Goal: Task Accomplishment & Management: Manage account settings

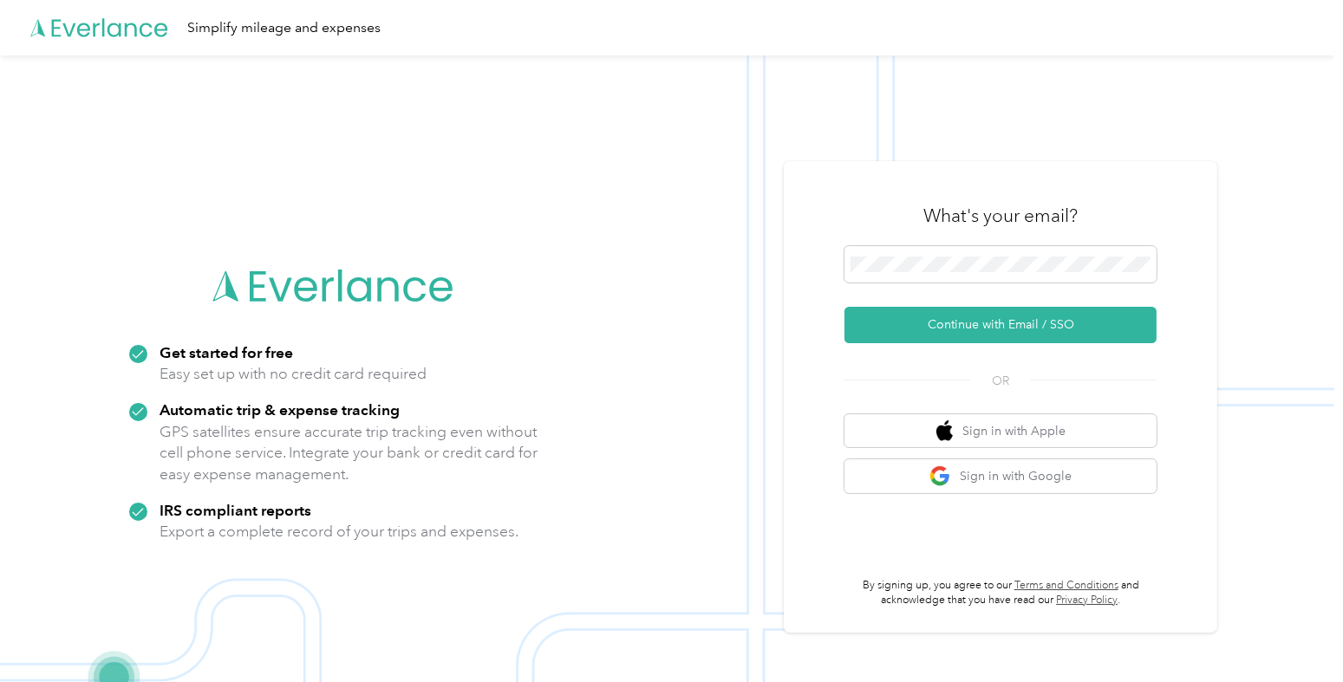
click at [967, 349] on div "What's your email? Continue with Email / SSO OR Sign in with Apple Sign in with…" at bounding box center [1001, 397] width 312 height 423
click at [949, 324] on button "Continue with Email / SSO" at bounding box center [1001, 325] width 312 height 36
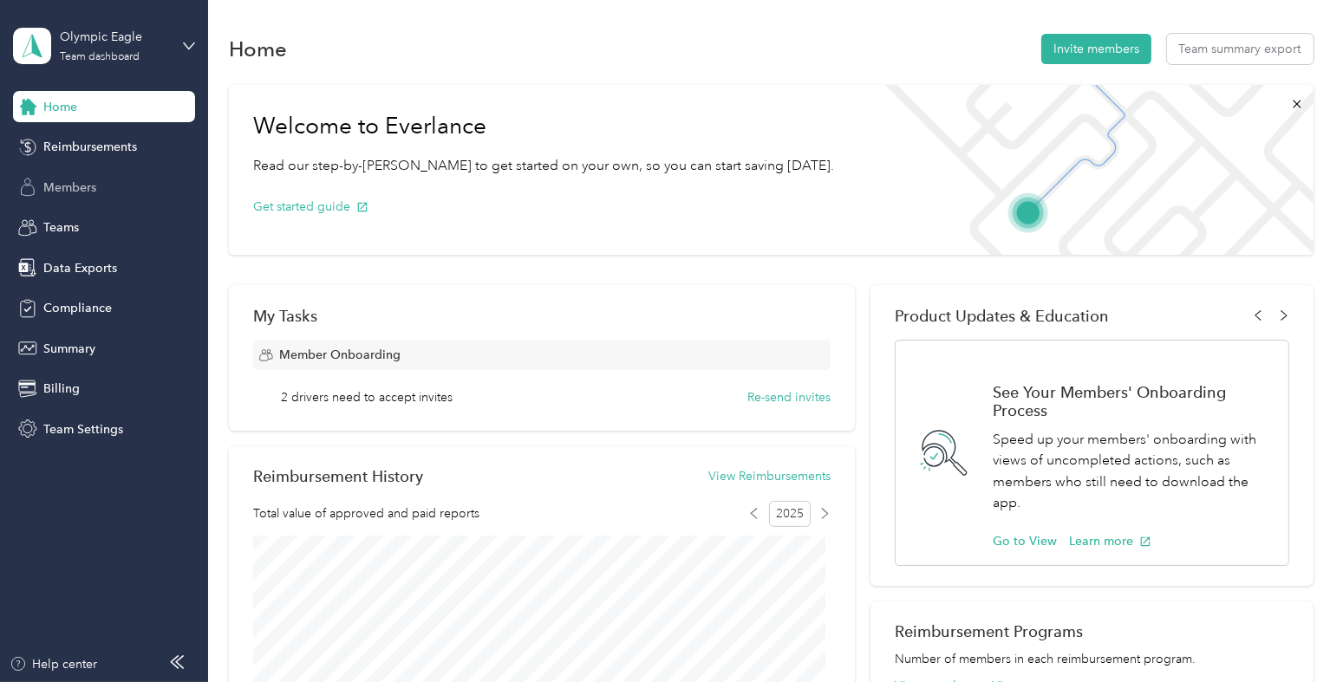
click at [87, 181] on span "Members" at bounding box center [69, 188] width 53 height 18
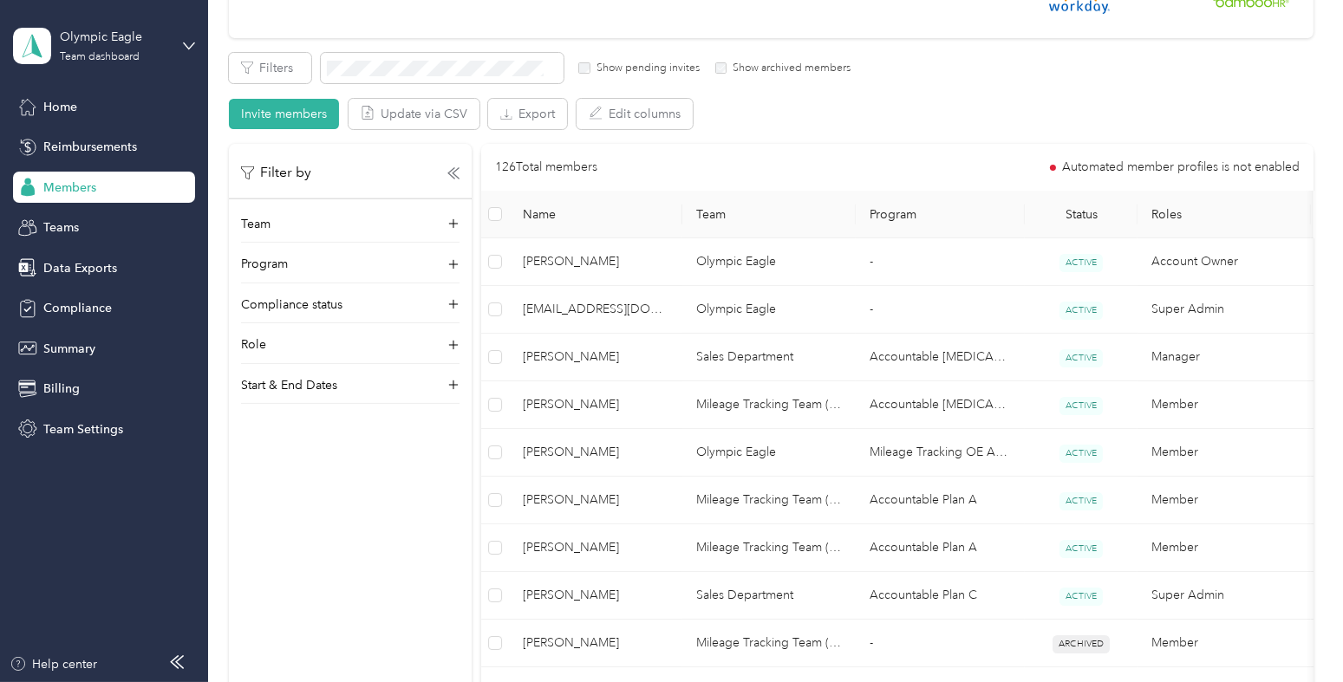
scroll to position [355, 0]
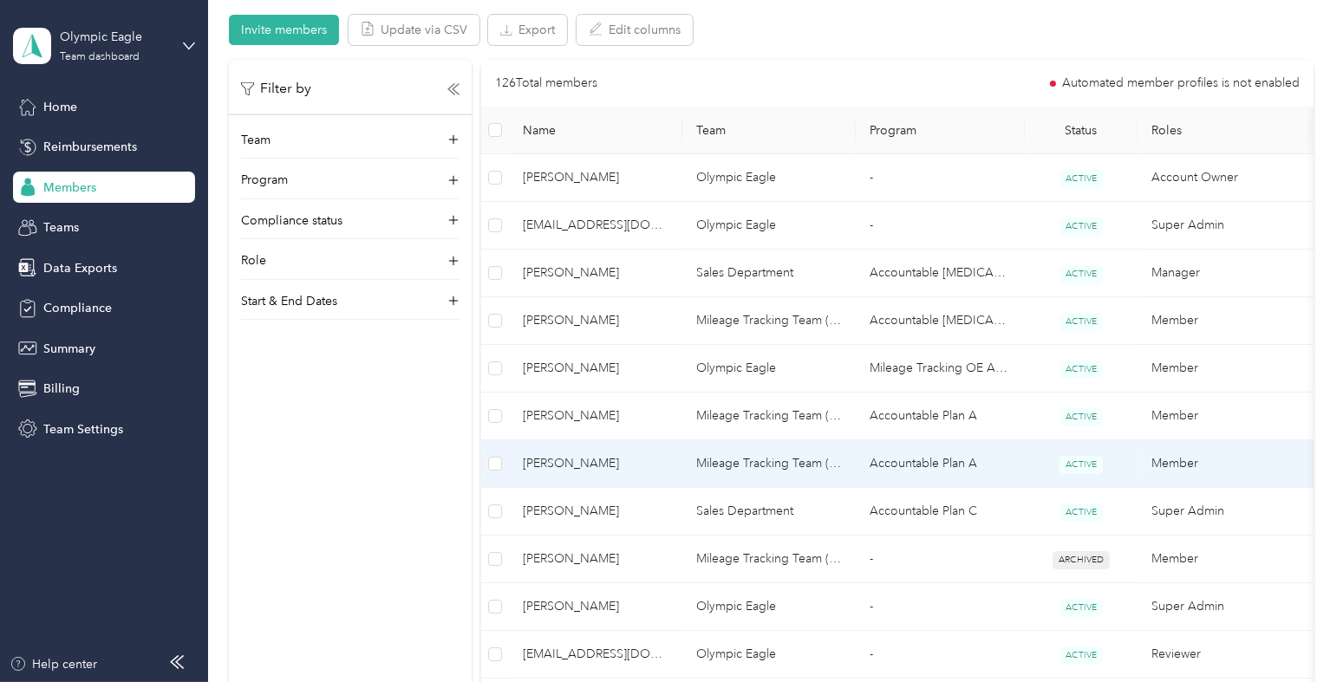
click at [640, 447] on td "[PERSON_NAME]" at bounding box center [595, 464] width 173 height 48
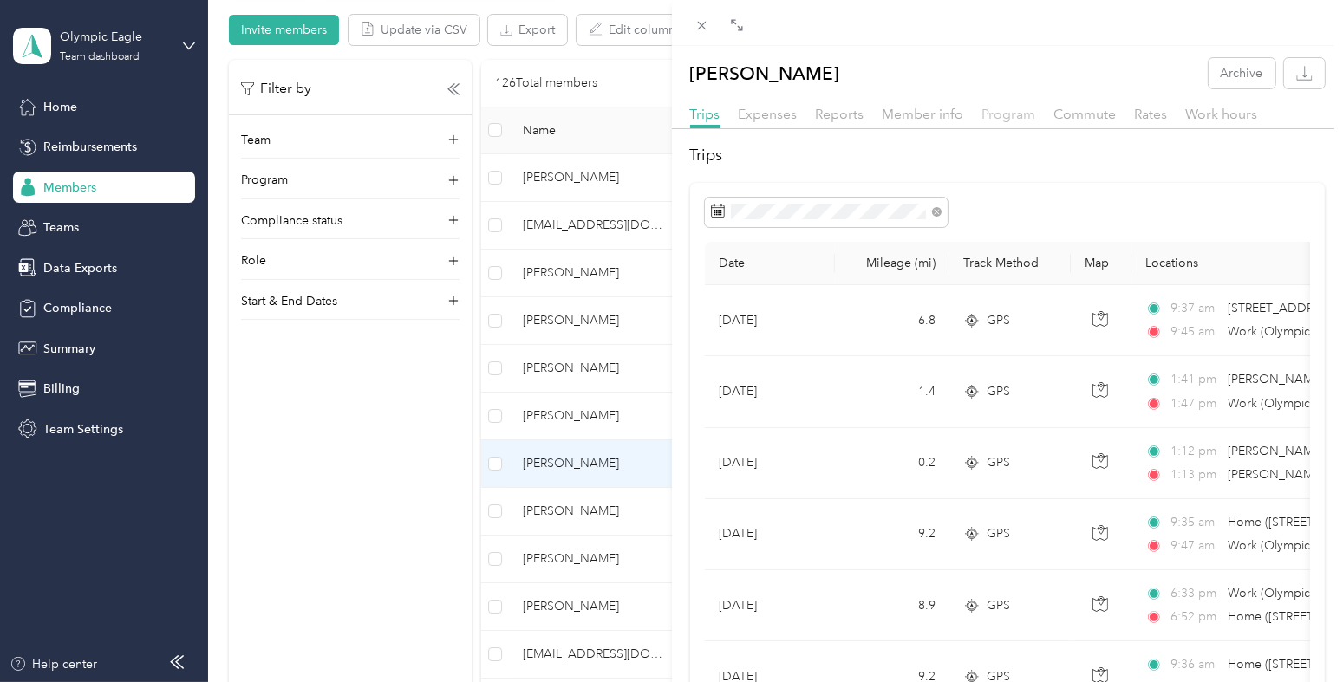
click at [1014, 114] on span "Program" at bounding box center [1009, 114] width 54 height 16
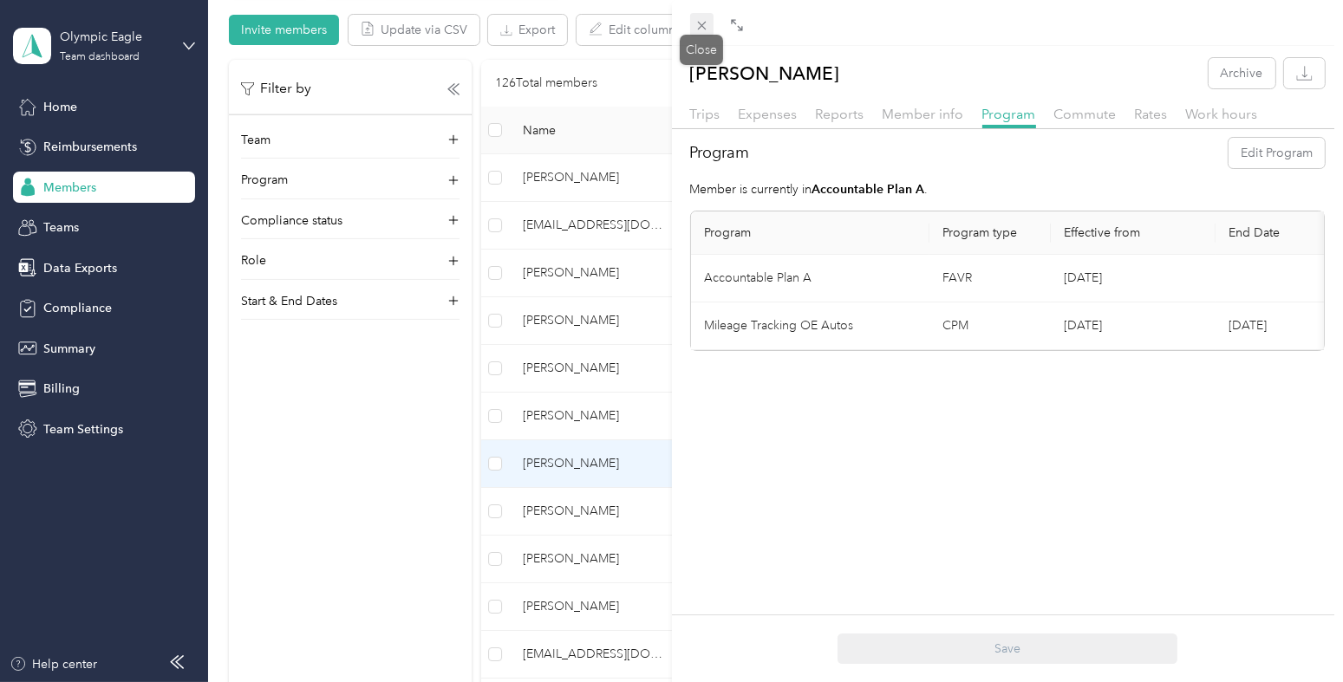
click at [703, 27] on icon at bounding box center [701, 26] width 9 height 9
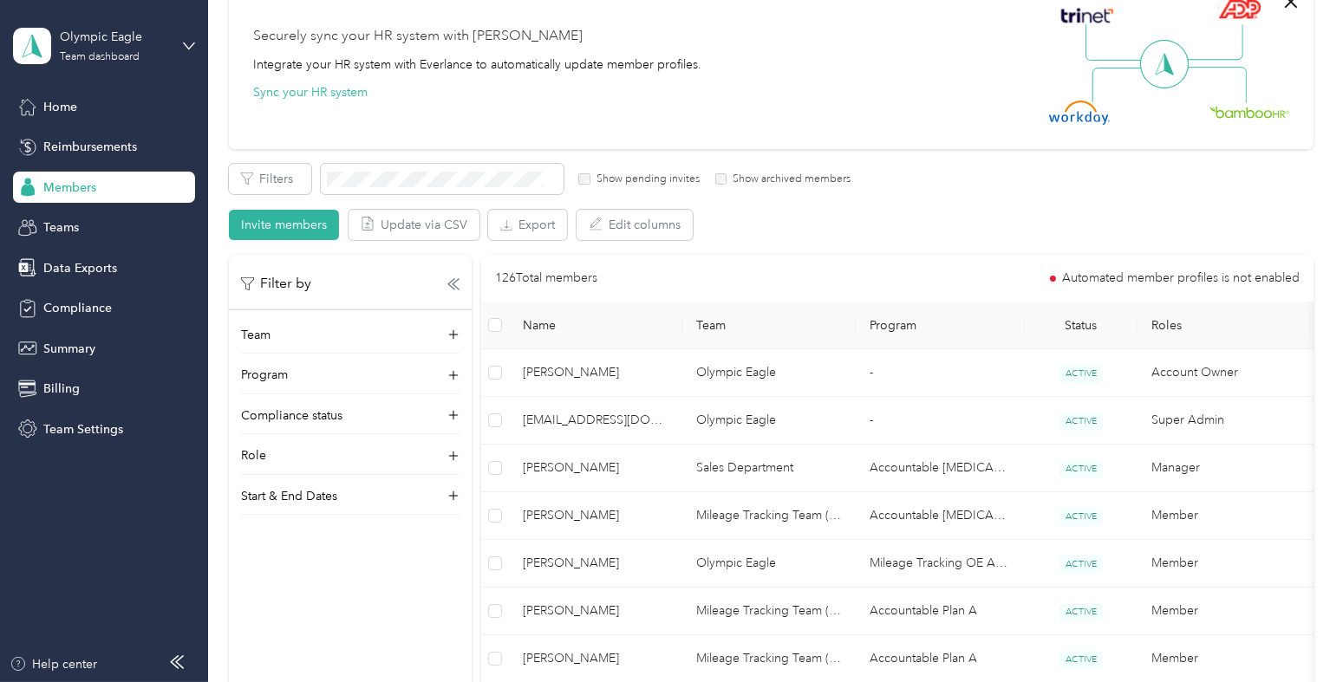
scroll to position [119, 0]
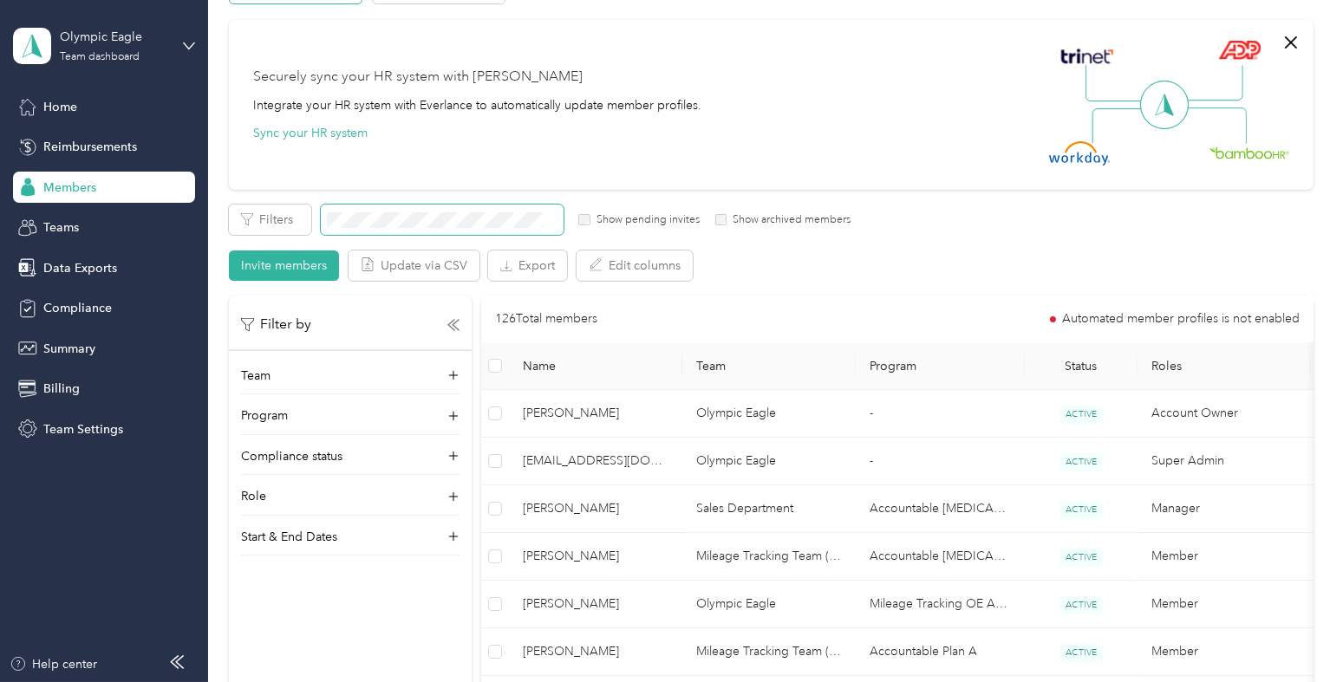
click at [424, 210] on span at bounding box center [442, 220] width 243 height 30
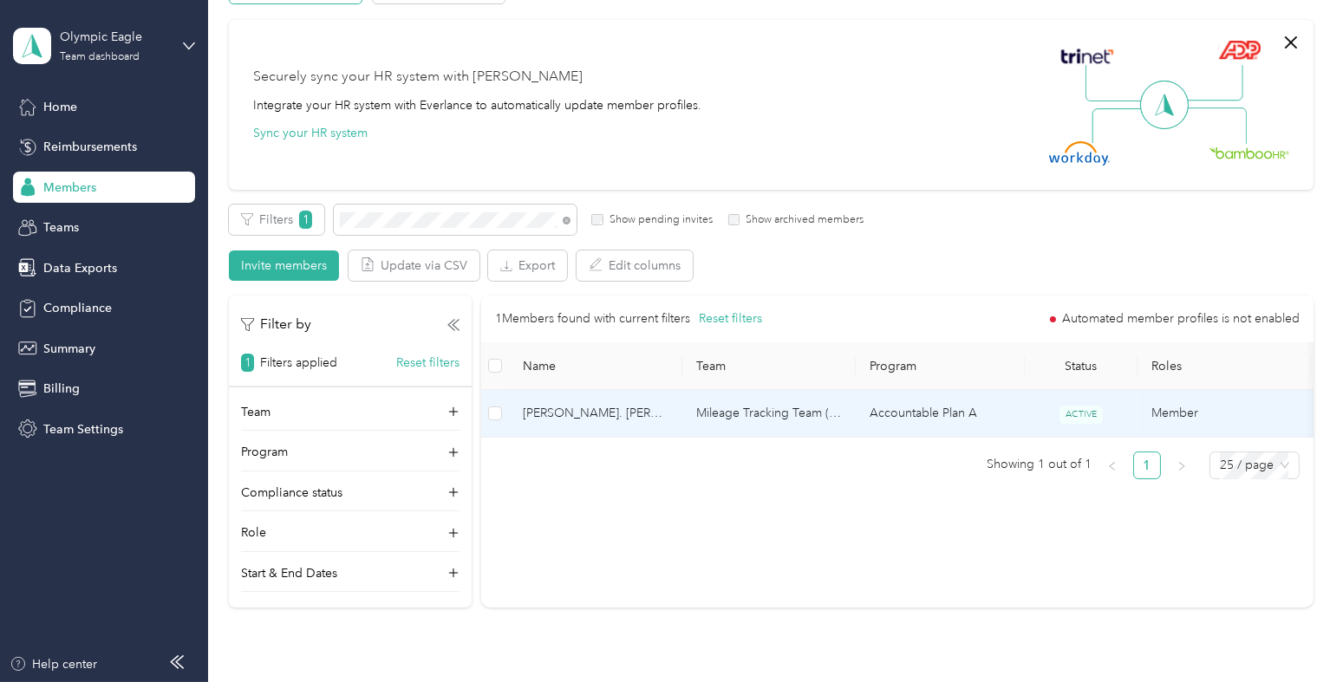
click at [585, 405] on span "[PERSON_NAME]. [PERSON_NAME]" at bounding box center [596, 413] width 146 height 19
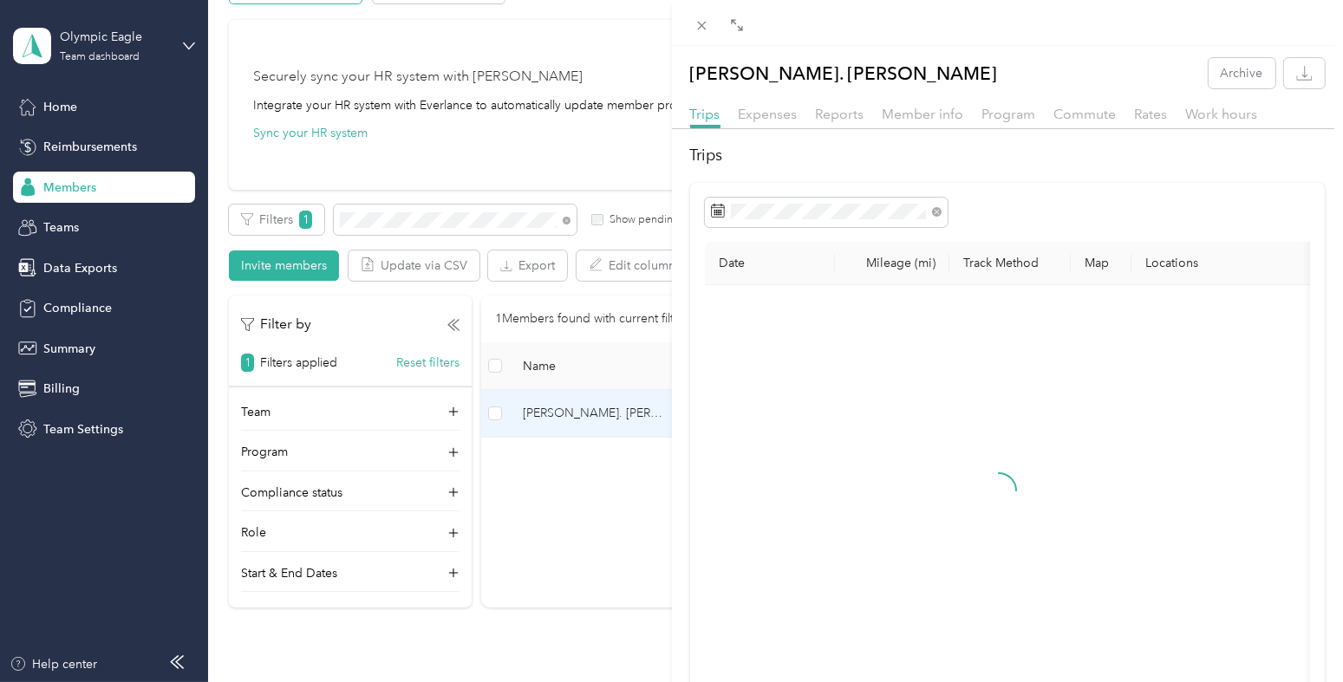
click at [1010, 104] on div "Program" at bounding box center [1009, 115] width 54 height 22
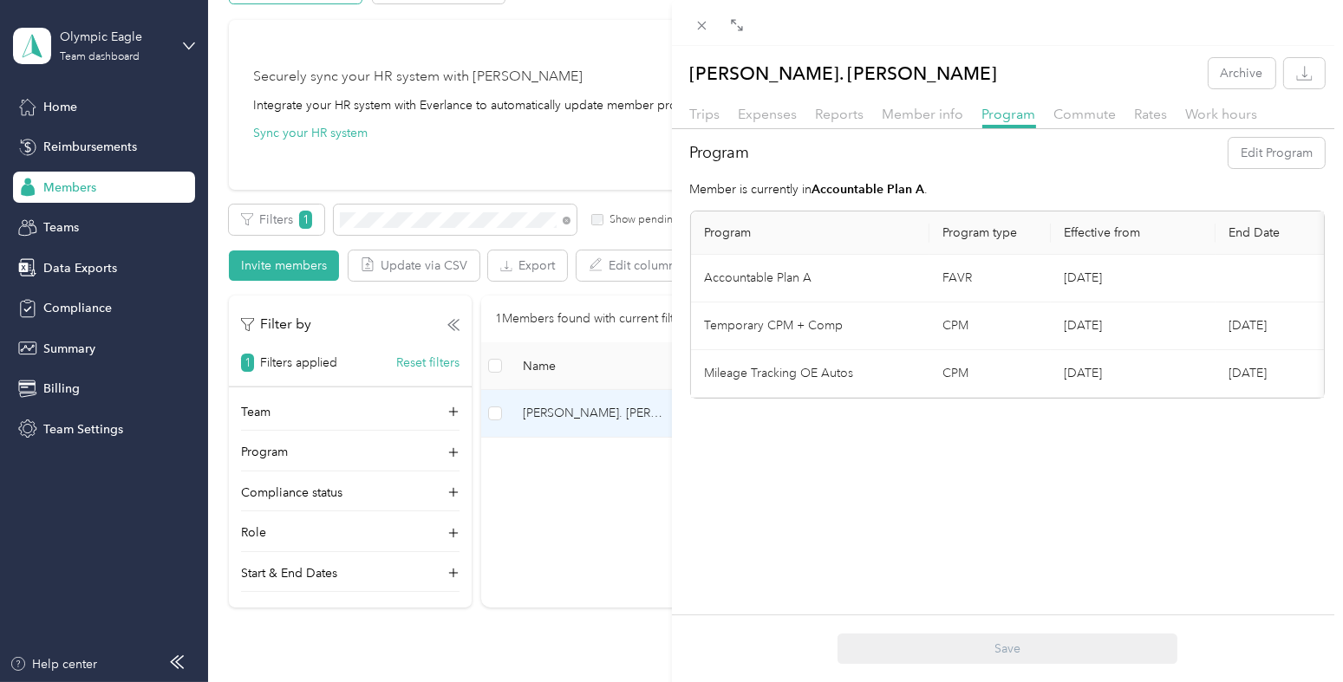
click at [166, 40] on div "[PERSON_NAME]. [PERSON_NAME] Archive Trips Expenses Reports Member info Program…" at bounding box center [671, 341] width 1343 height 682
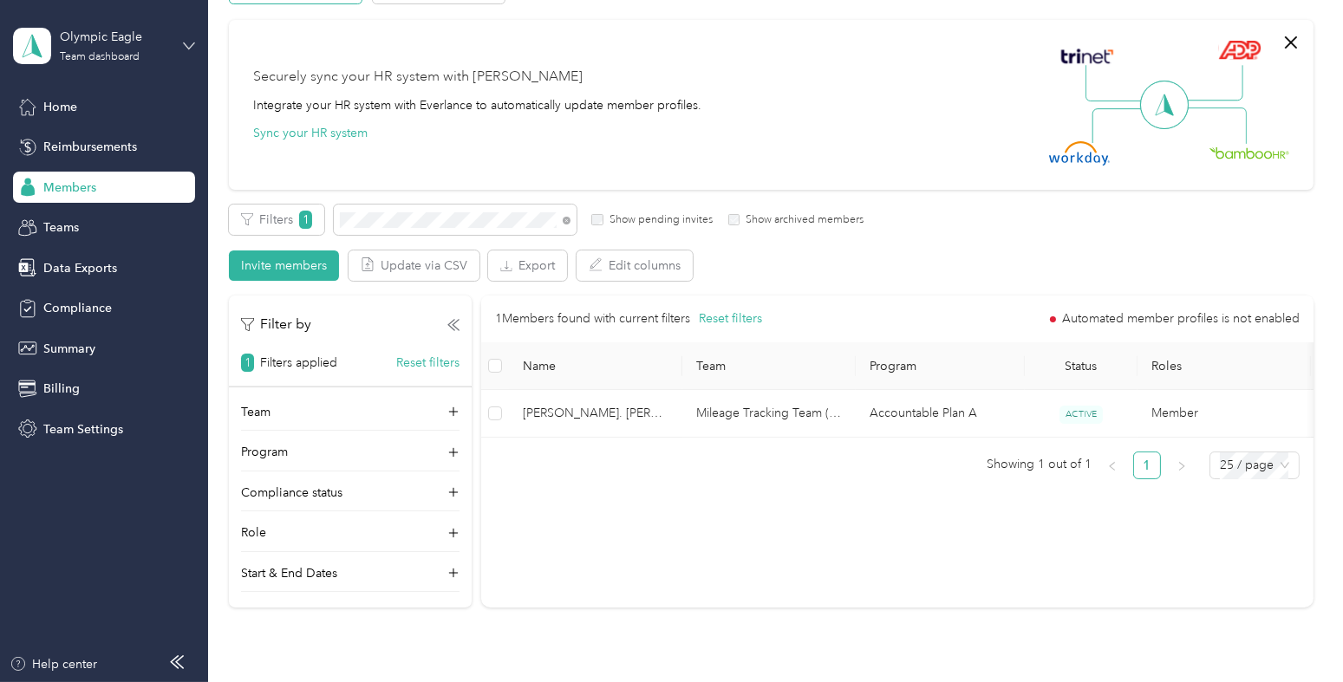
click at [185, 42] on icon at bounding box center [189, 46] width 12 height 12
click at [121, 213] on div "Log out" at bounding box center [195, 221] width 341 height 30
